Goal: Transaction & Acquisition: Purchase product/service

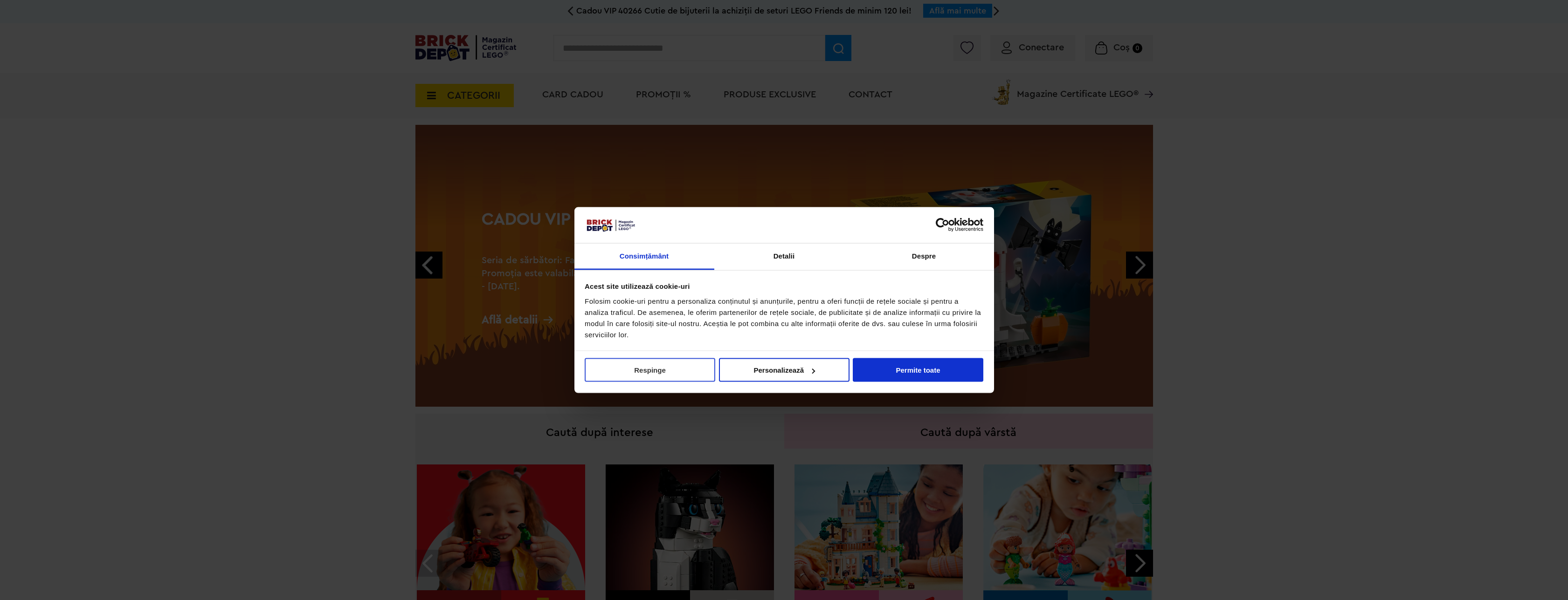
click at [687, 371] on button "Respinge" at bounding box center [650, 370] width 130 height 24
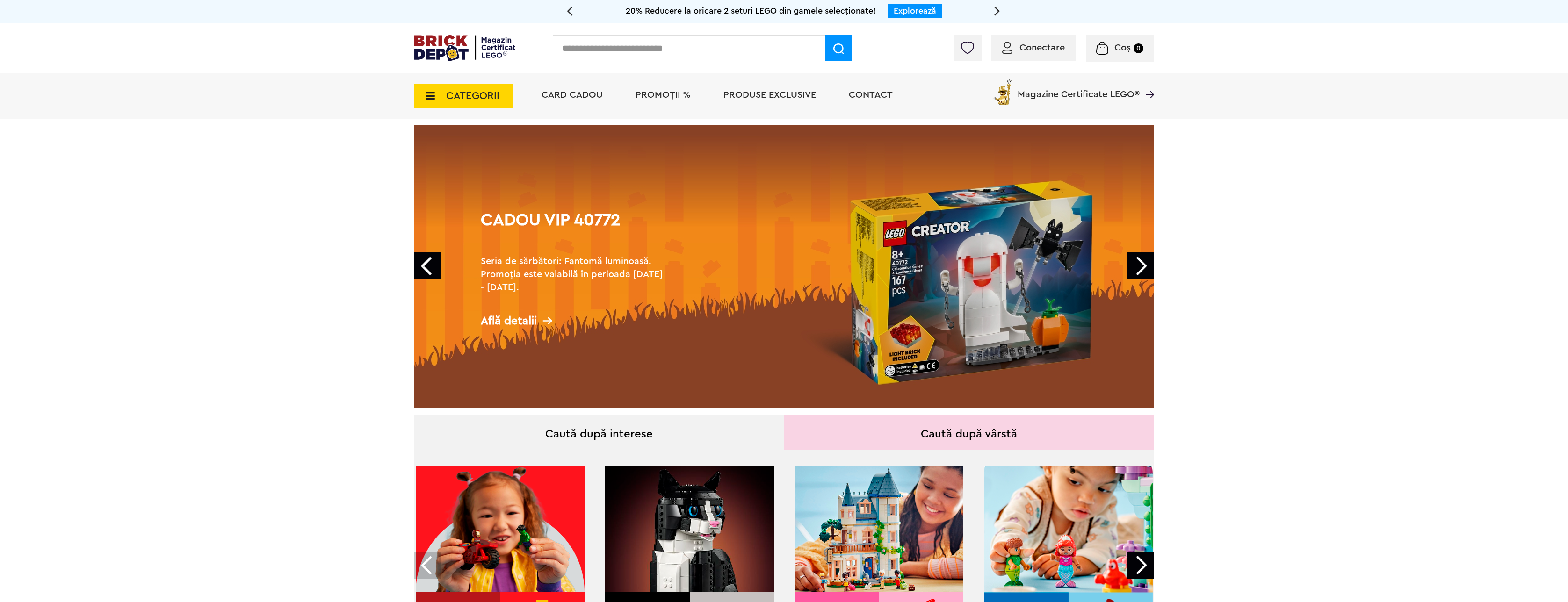
click at [493, 102] on span "CATEGORII" at bounding box center [463, 96] width 99 height 23
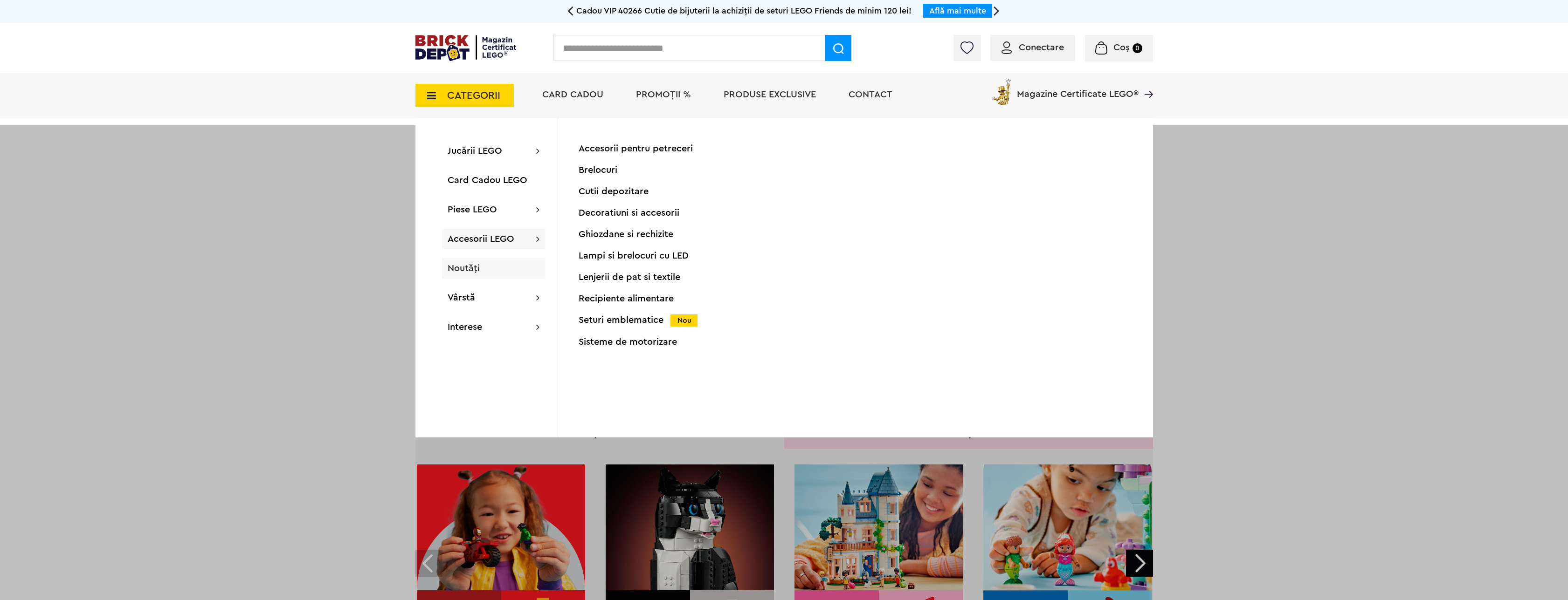
click at [479, 271] on span "Noutăți" at bounding box center [463, 269] width 32 height 10
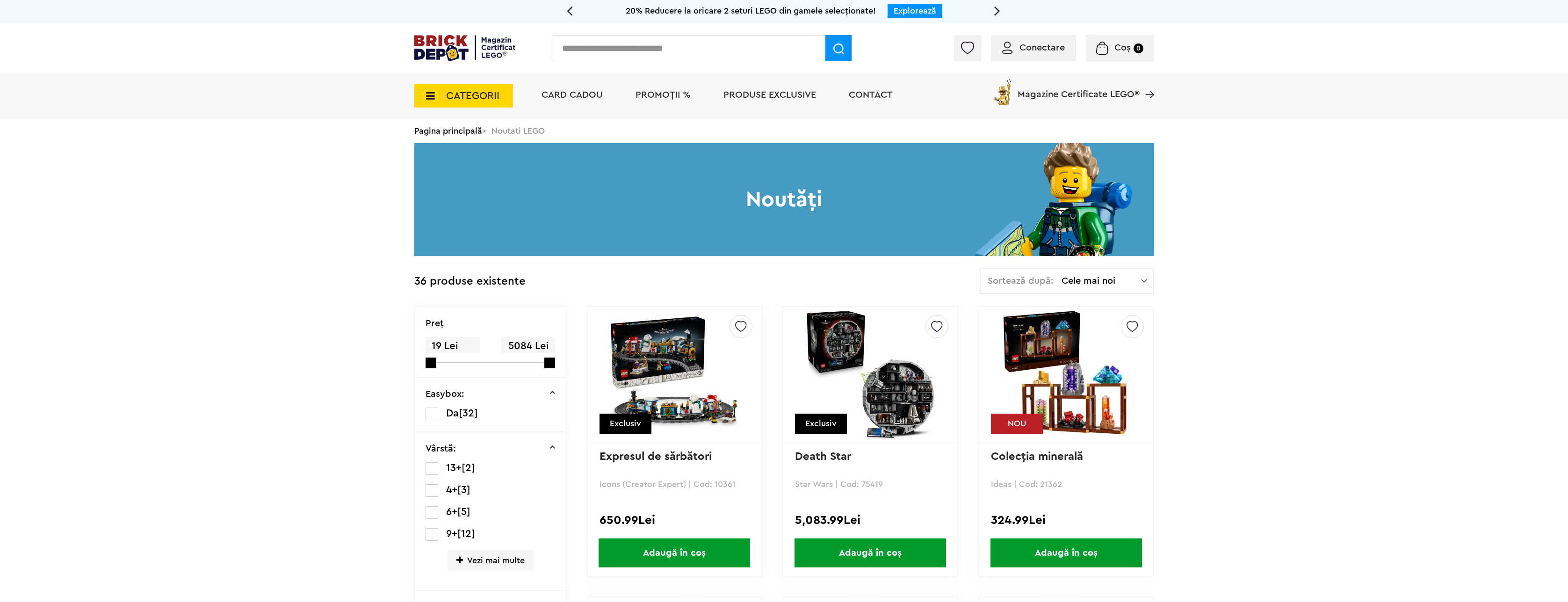
scroll to position [40, 0]
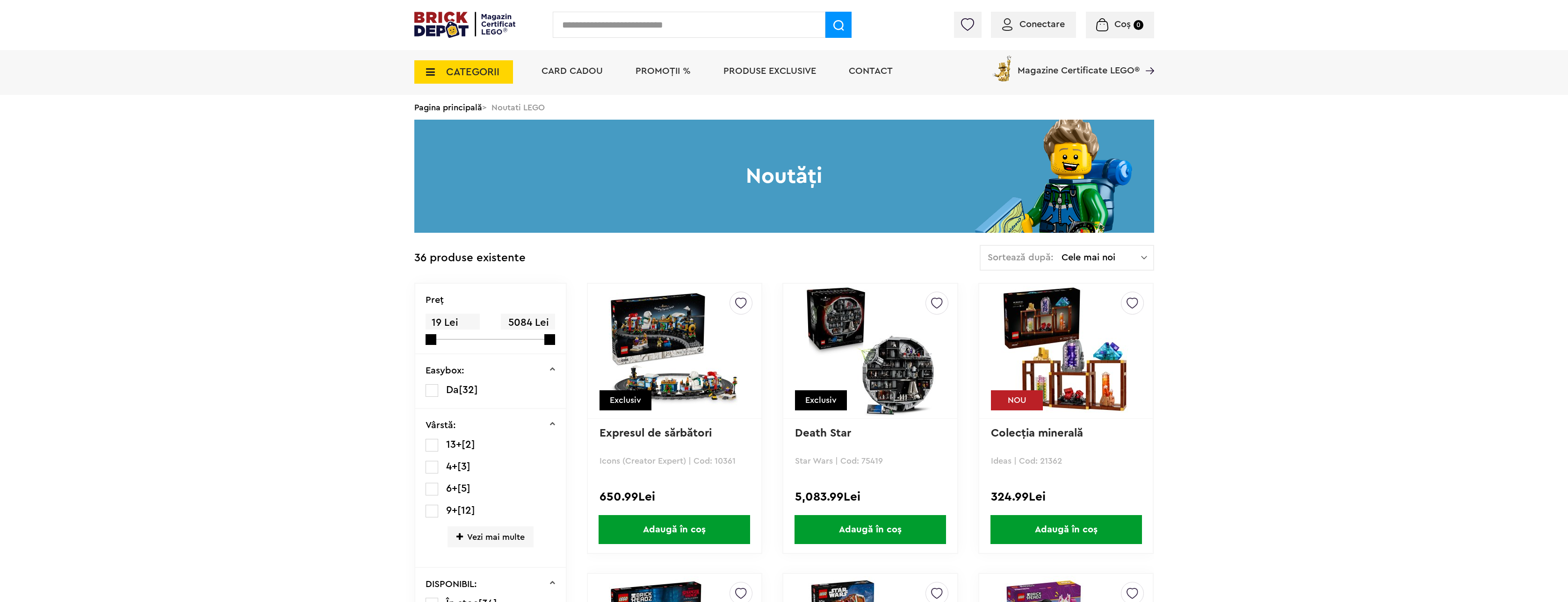
click at [901, 368] on img at bounding box center [871, 351] width 131 height 131
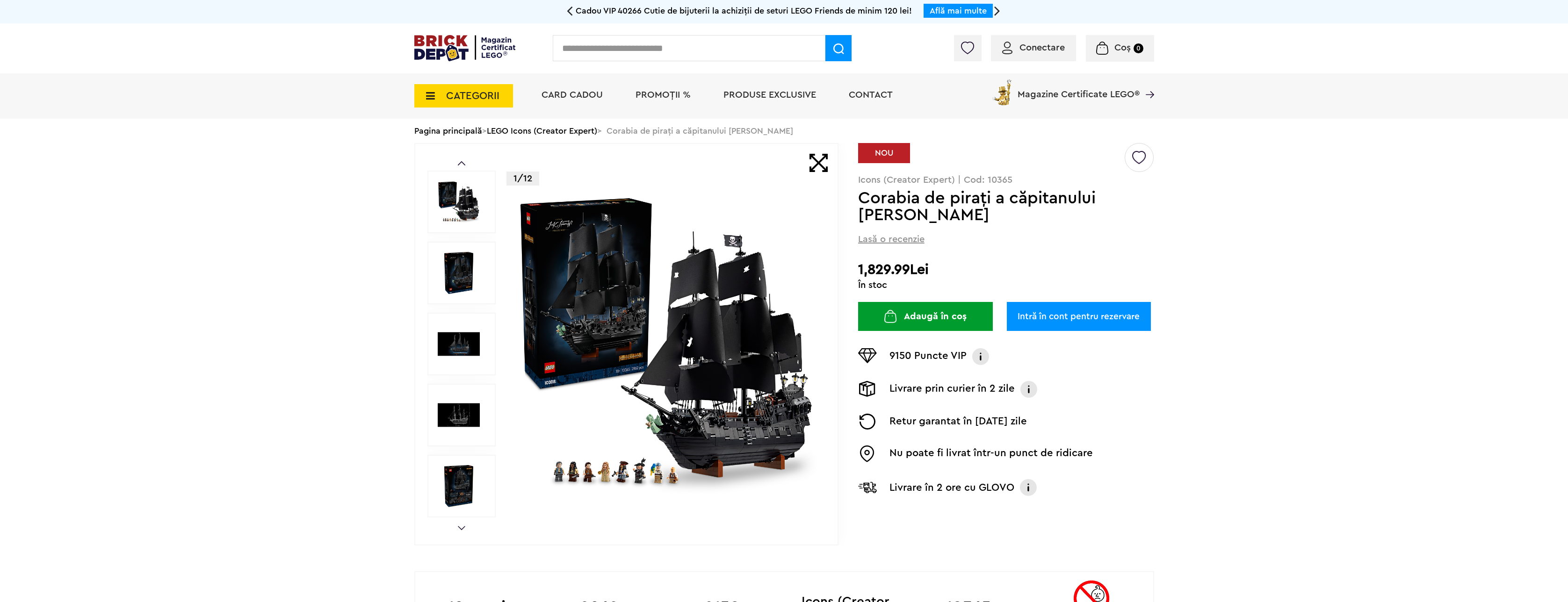
click at [445, 260] on img at bounding box center [459, 273] width 42 height 42
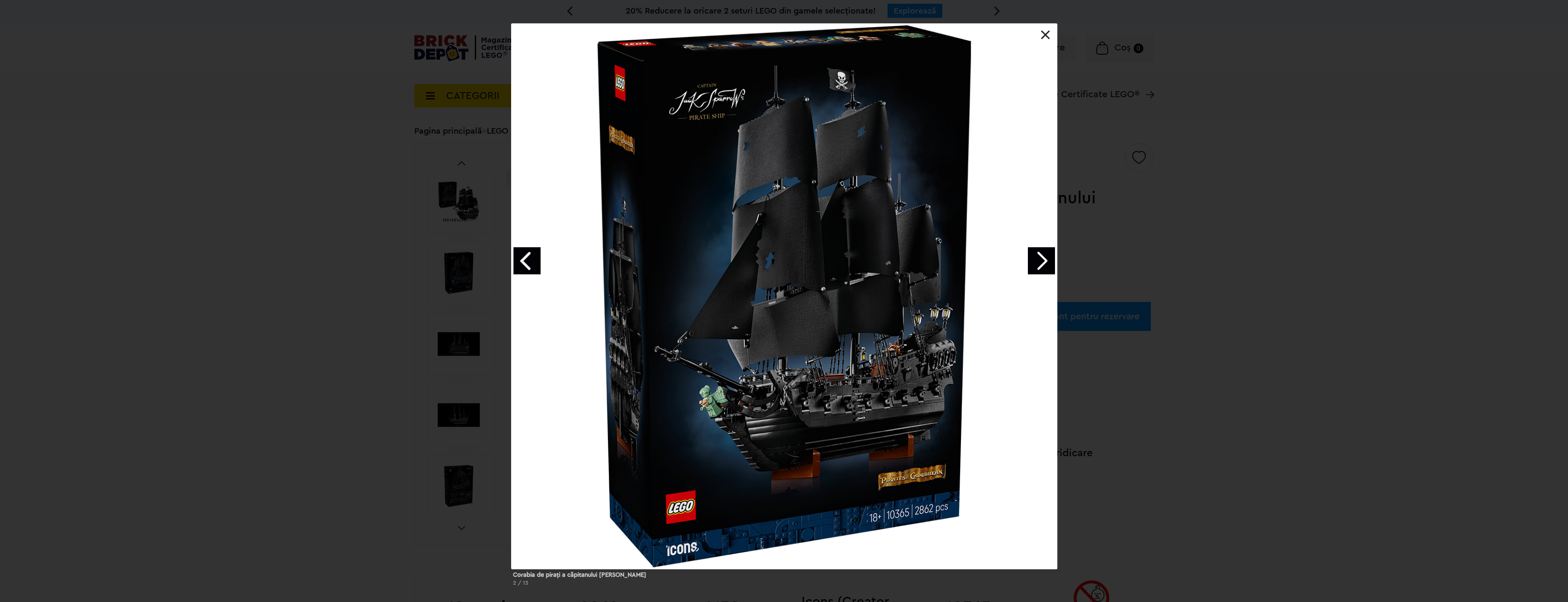
click at [454, 159] on div "Corabia de piraţi a căpitanului Jack Sparrow 2 / 13" at bounding box center [784, 308] width 1568 height 571
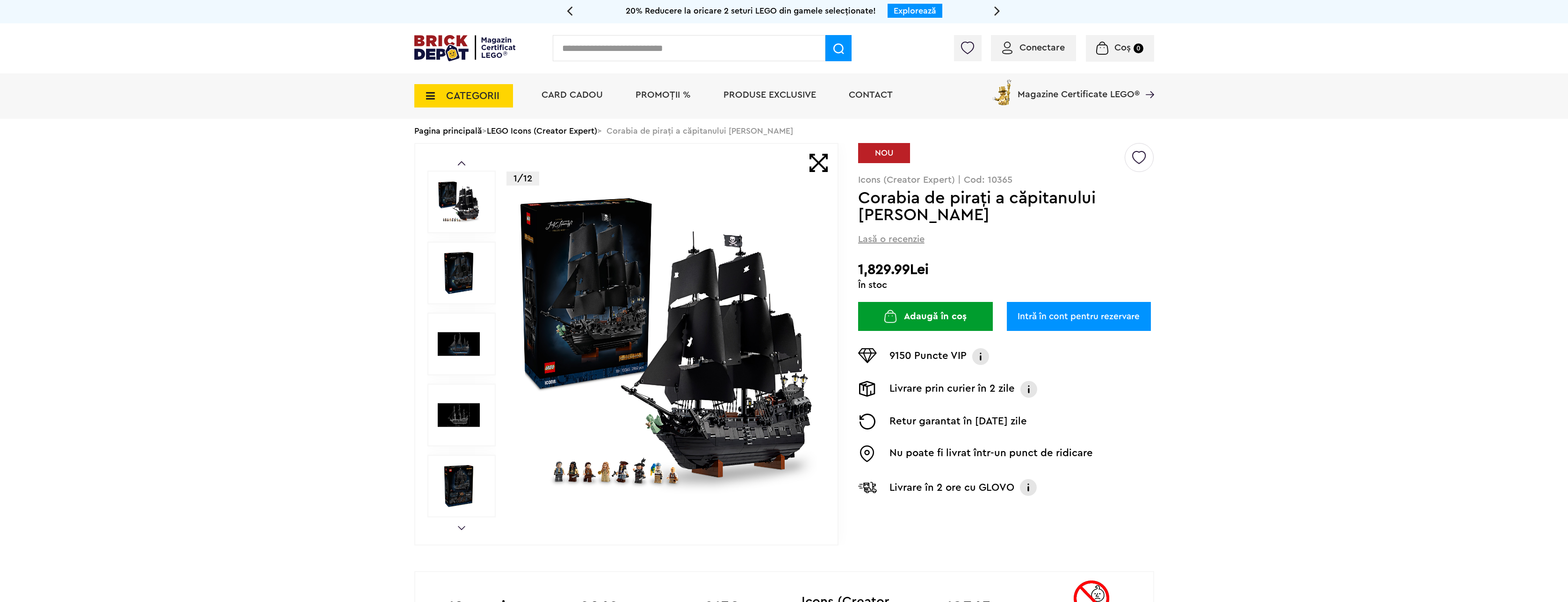
click at [465, 192] on img at bounding box center [459, 202] width 42 height 42
click at [691, 426] on img at bounding box center [666, 344] width 301 height 301
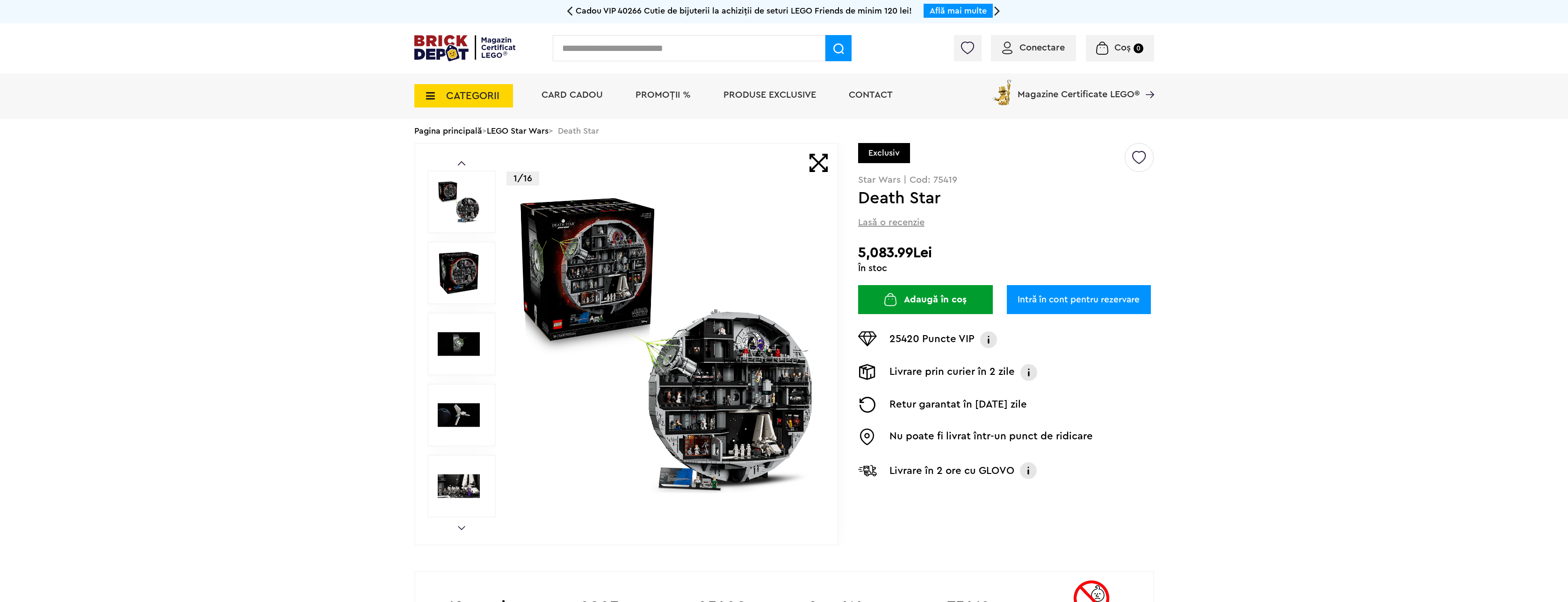
click at [741, 400] on img at bounding box center [666, 344] width 301 height 301
click at [755, 404] on img at bounding box center [666, 344] width 301 height 301
click at [606, 284] on img at bounding box center [666, 344] width 301 height 301
click at [596, 42] on input "text" at bounding box center [689, 48] width 272 height 26
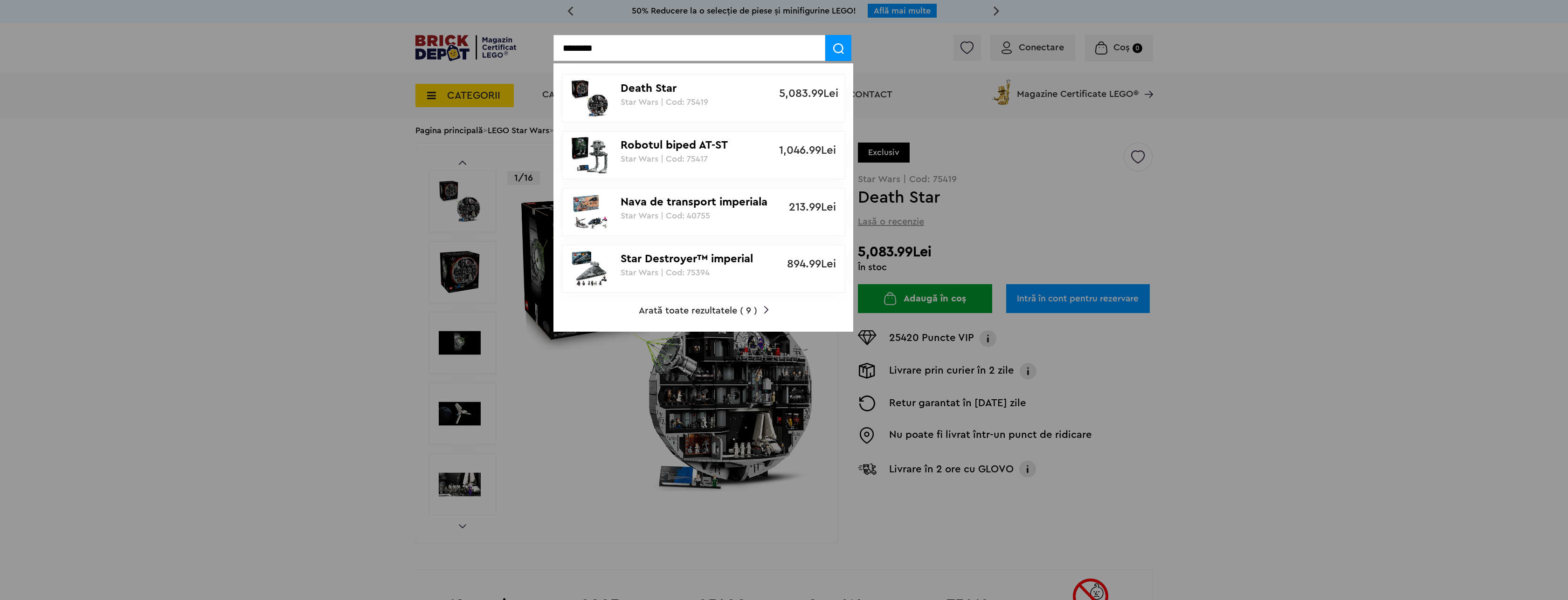
type input "********"
click at [660, 200] on p "Nava de transport imperiala vs Speederul rebelilor Scout" at bounding box center [698, 202] width 156 height 14
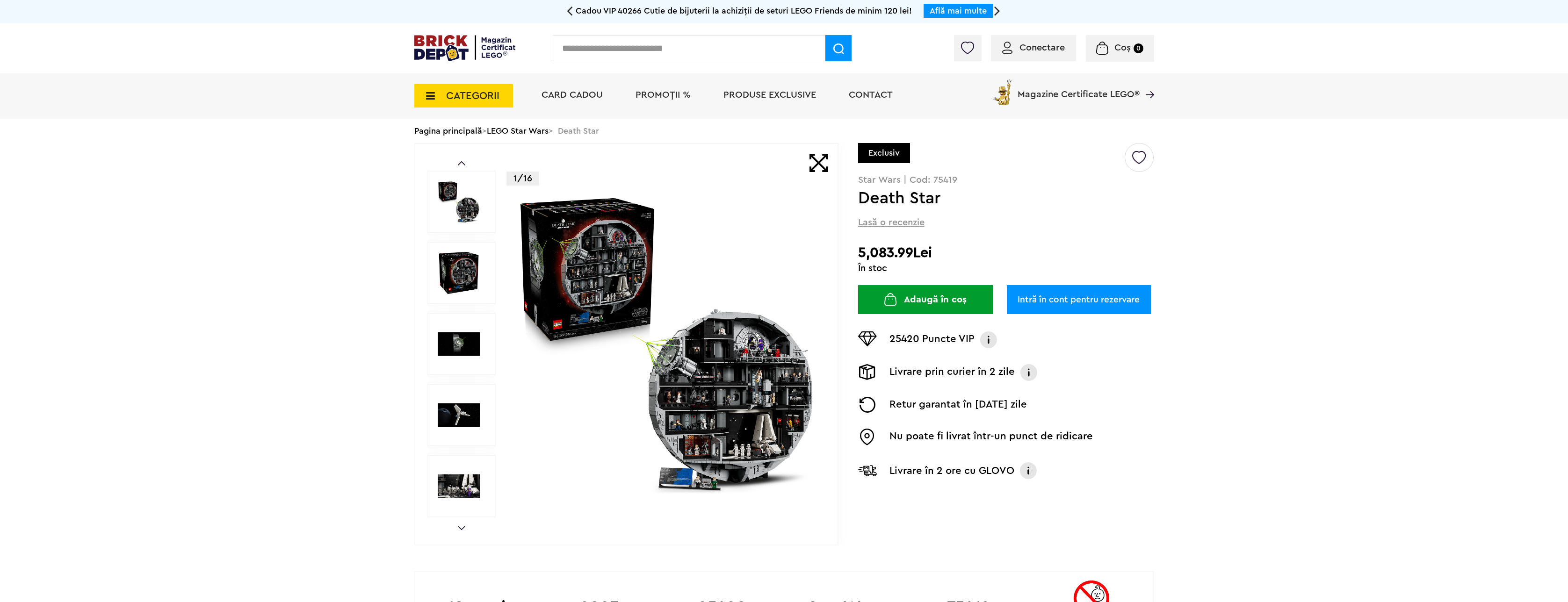
click at [599, 47] on input "text" at bounding box center [689, 48] width 272 height 26
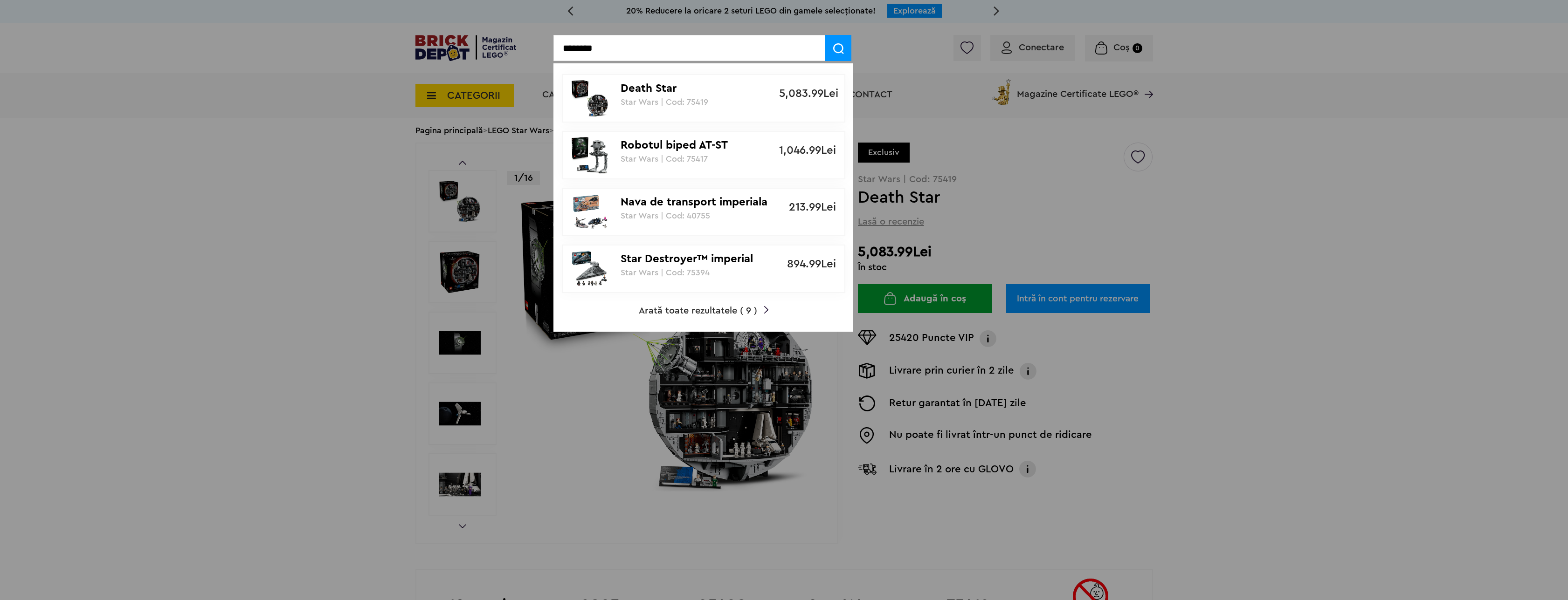
type input "********"
click at [669, 308] on span "Arată toate rezultatele ( 9 )" at bounding box center [698, 311] width 118 height 10
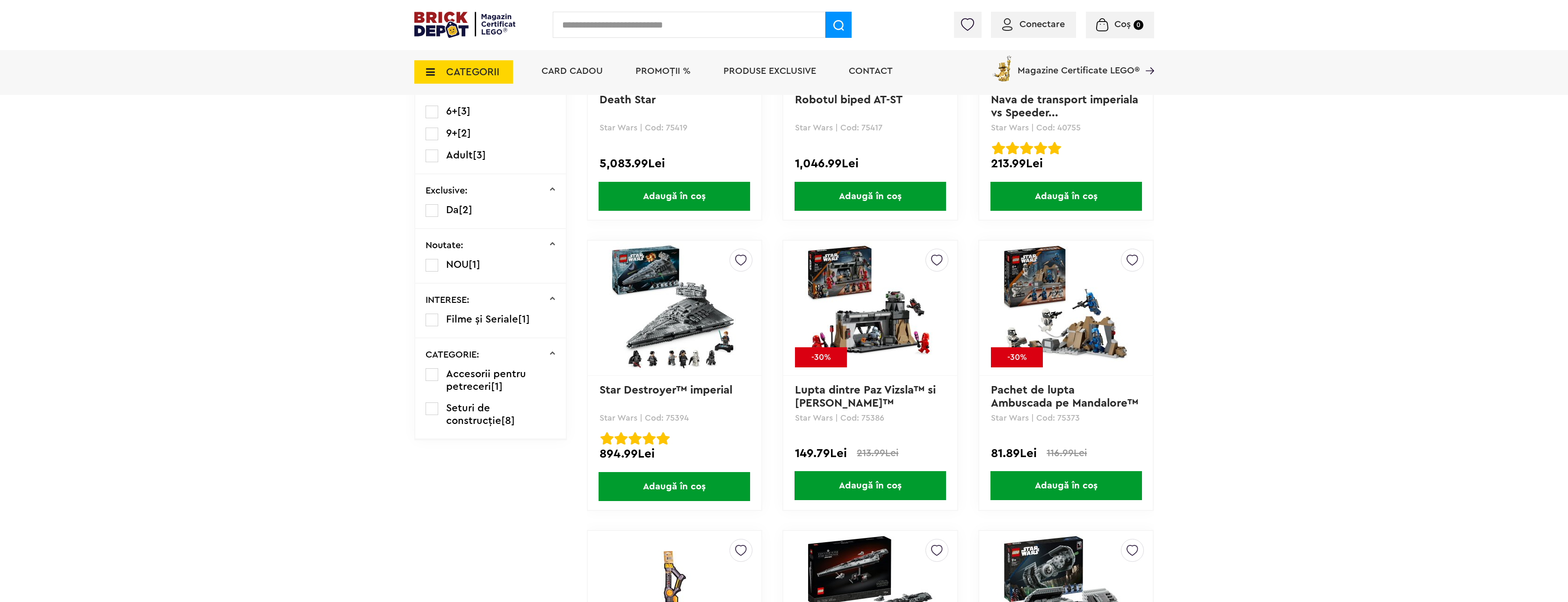
scroll to position [245, 0]
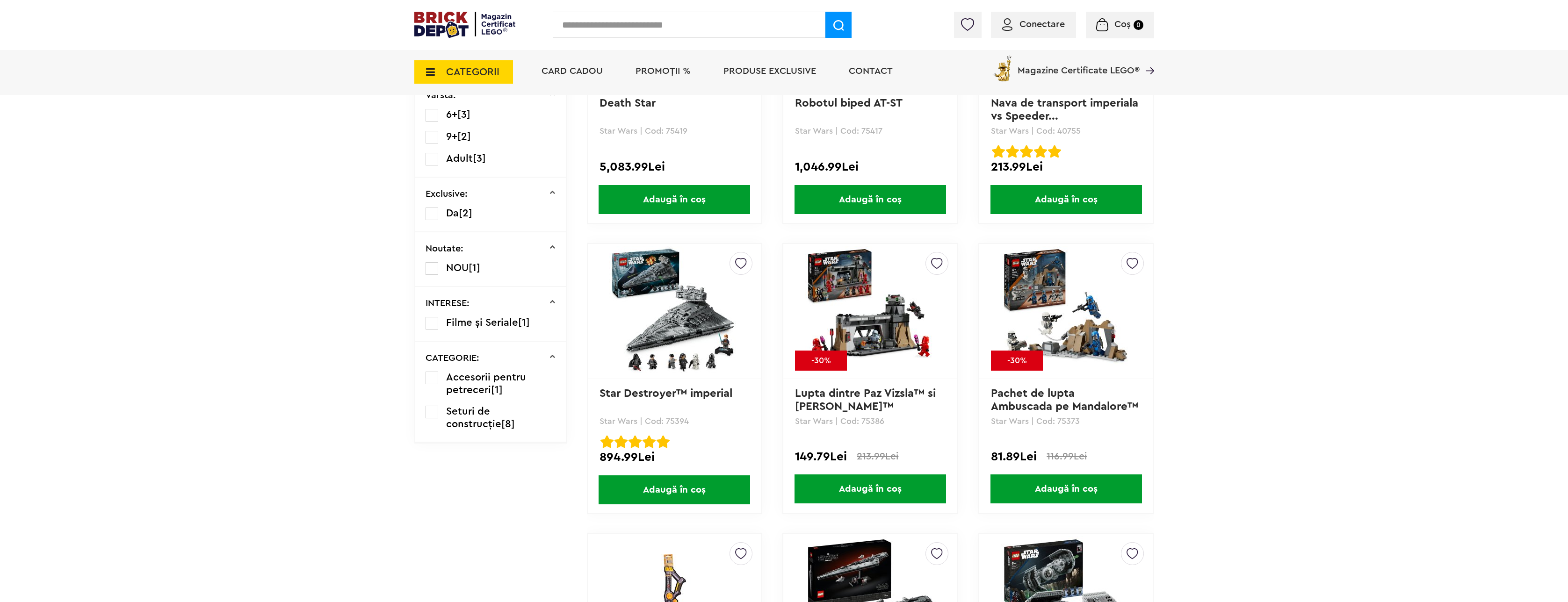
click at [686, 320] on img at bounding box center [674, 311] width 131 height 131
